Goal: Information Seeking & Learning: Learn about a topic

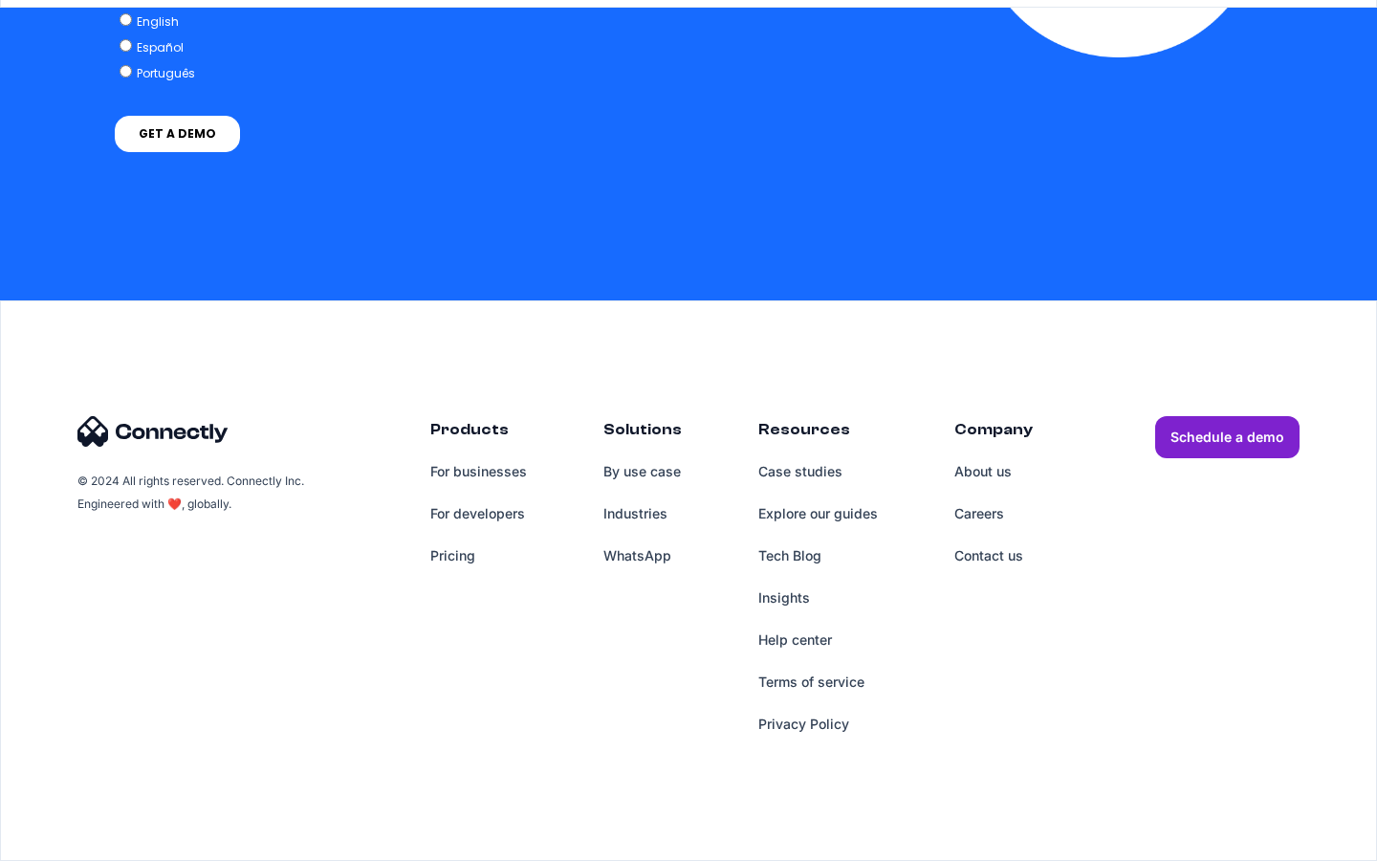
scroll to position [5579, 0]
